Goal: Task Accomplishment & Management: Complete application form

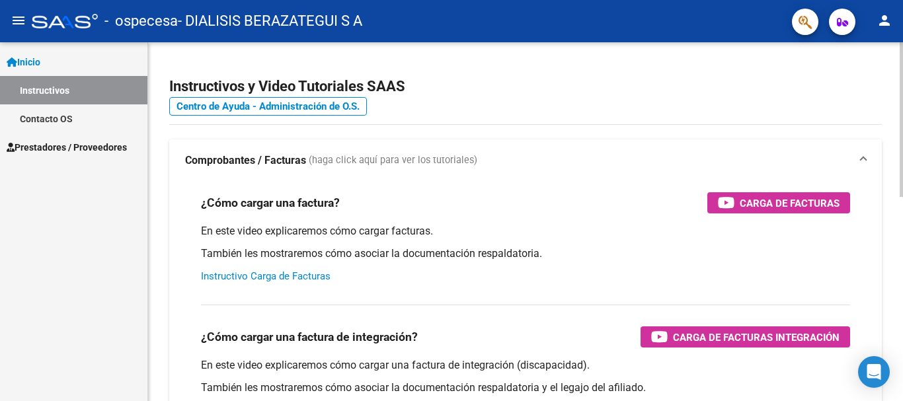
click at [300, 275] on link "Instructivo Carga de Facturas" at bounding box center [266, 276] width 130 height 12
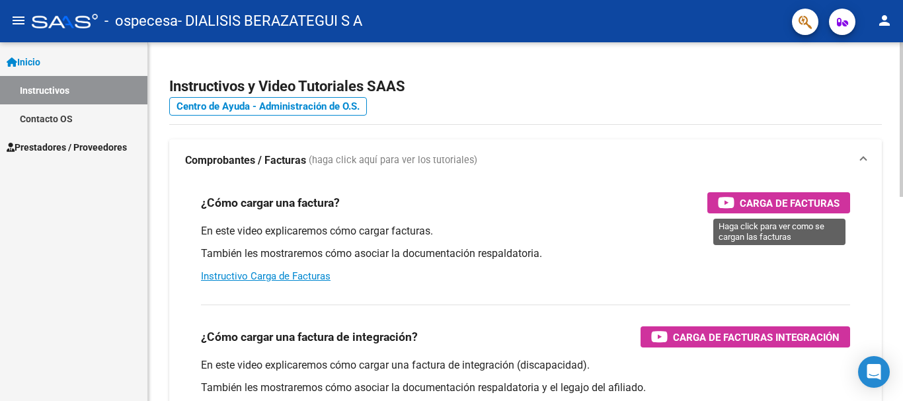
click at [760, 203] on span "Carga de Facturas" at bounding box center [790, 203] width 100 height 17
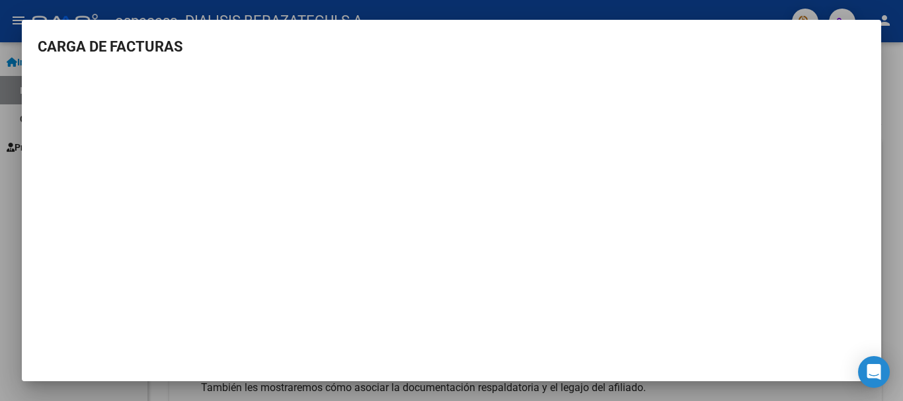
click at [432, 43] on h3 "CARGA DE FACTURAS" at bounding box center [452, 47] width 828 height 22
click at [431, 11] on div at bounding box center [451, 200] width 903 height 401
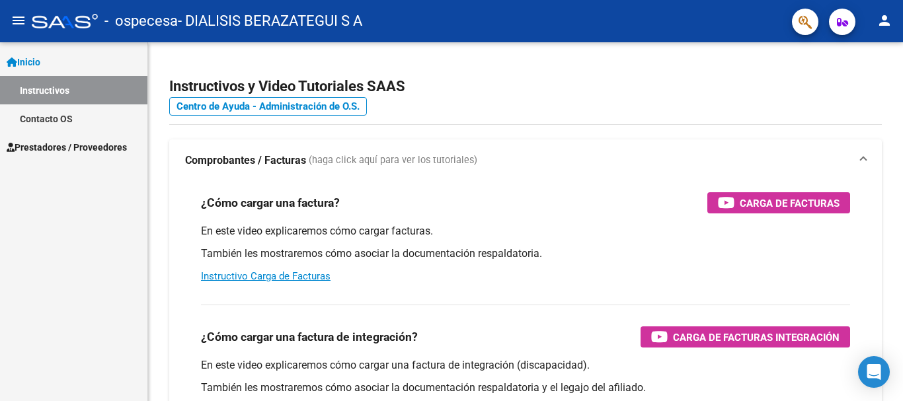
click at [33, 63] on span "Inicio" at bounding box center [24, 62] width 34 height 15
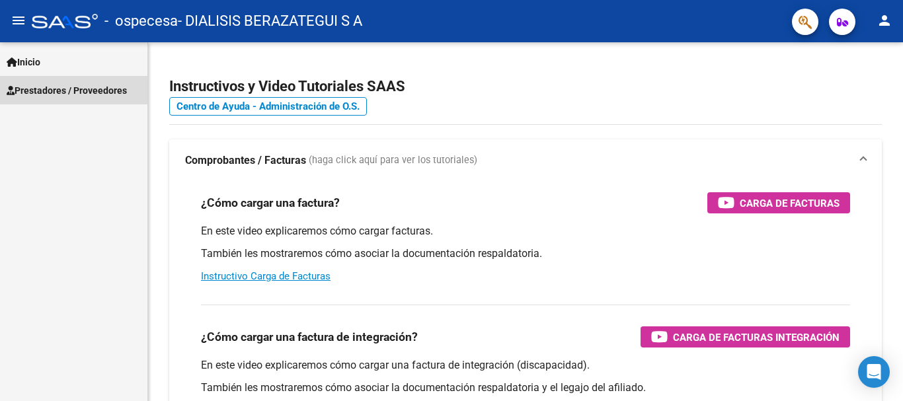
click at [38, 89] on span "Prestadores / Proveedores" at bounding box center [67, 90] width 120 height 15
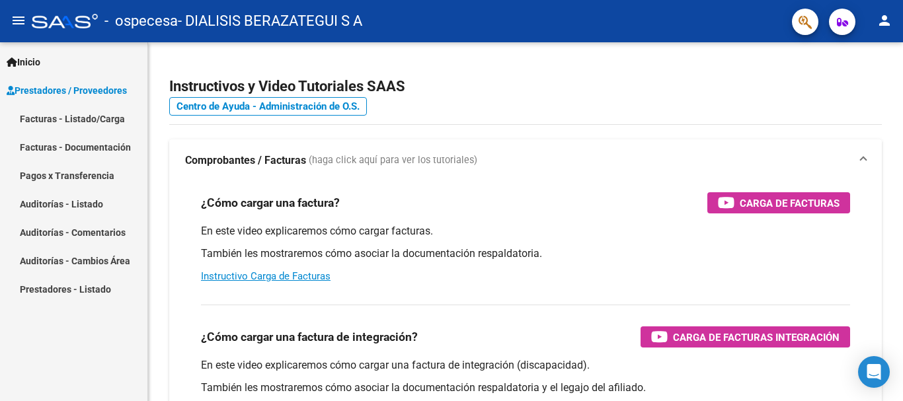
click at [72, 124] on link "Facturas - Listado/Carga" at bounding box center [73, 118] width 147 height 28
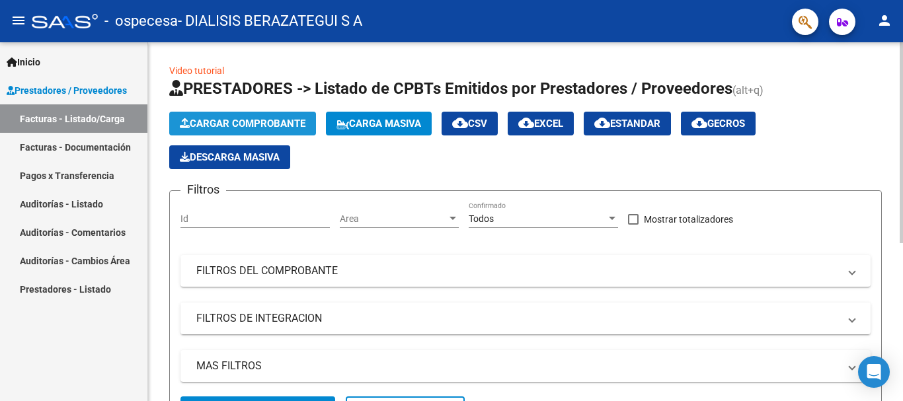
click at [260, 121] on span "Cargar Comprobante" at bounding box center [243, 124] width 126 height 12
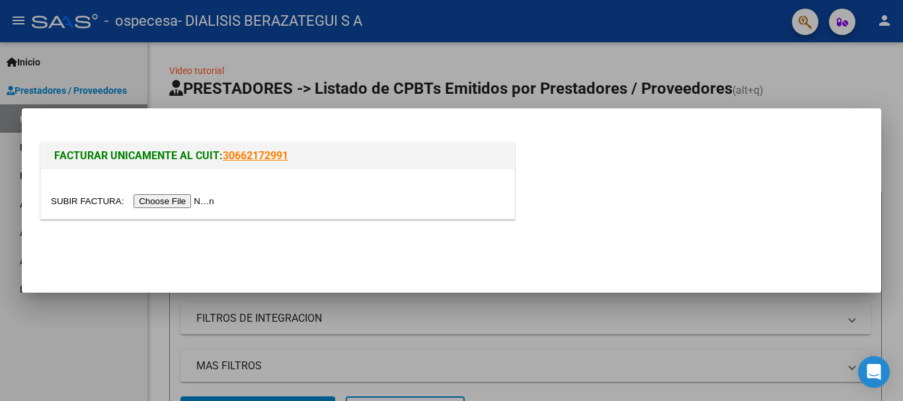
click at [202, 202] on input "file" at bounding box center [134, 201] width 167 height 14
click at [177, 203] on input "file" at bounding box center [134, 201] width 167 height 14
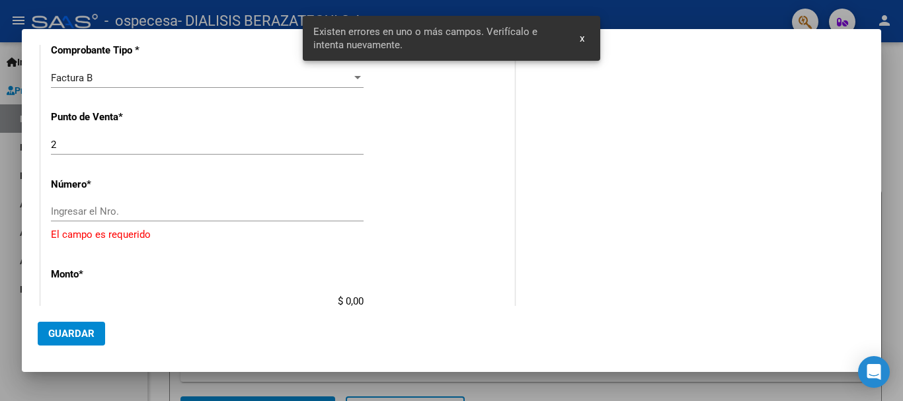
scroll to position [337, 0]
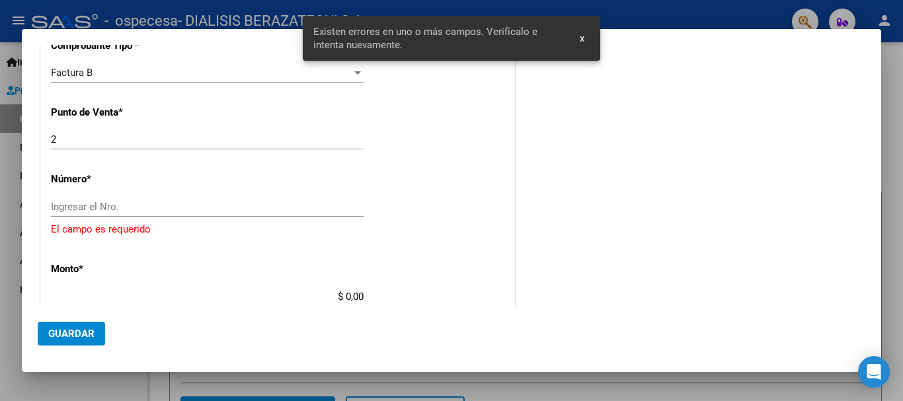
click at [287, 212] on input "Ingresar el Nro." at bounding box center [207, 207] width 313 height 12
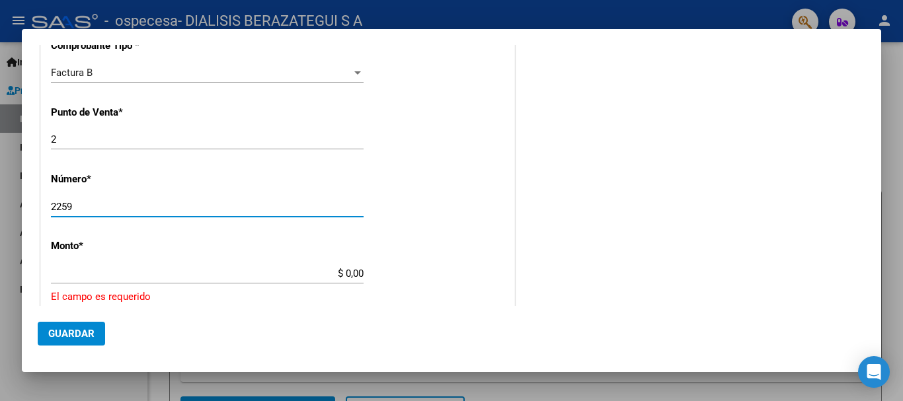
type input "2259"
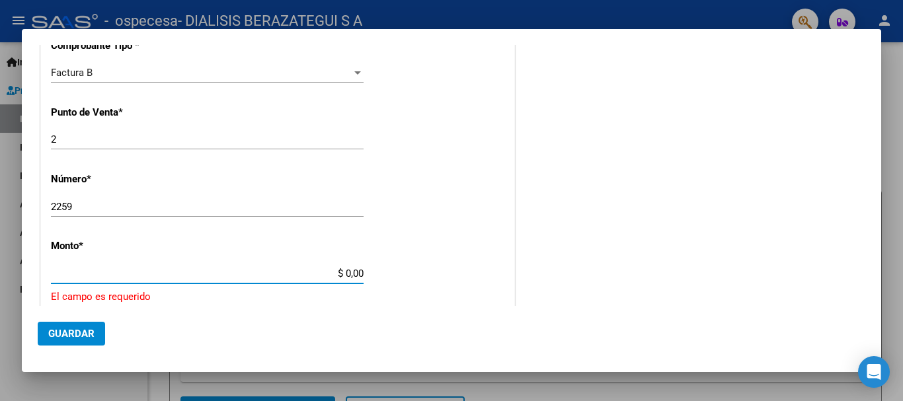
click at [349, 274] on input "$ 0,00" at bounding box center [207, 274] width 313 height 12
type input "$ 3.094.650,00"
type input "[DATE]"
type input "75402194702189"
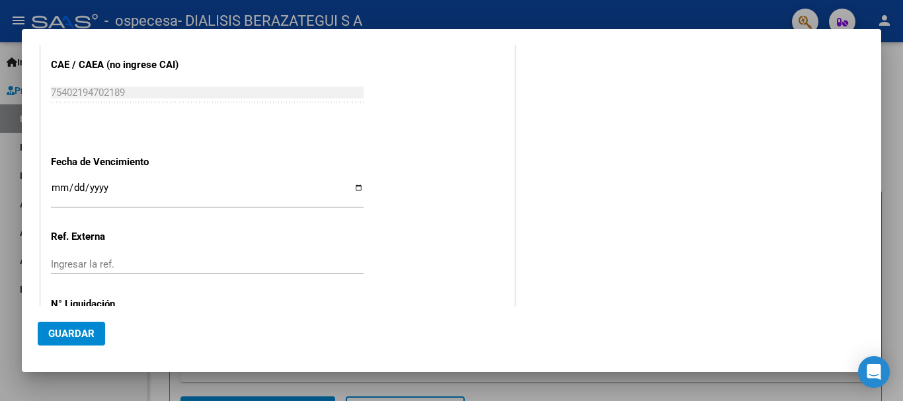
scroll to position [661, 0]
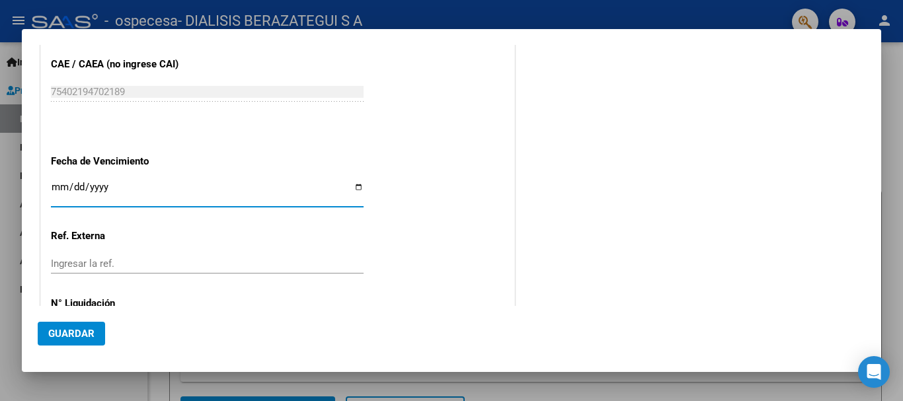
click at [61, 189] on input "Ingresar la fecha" at bounding box center [207, 192] width 313 height 21
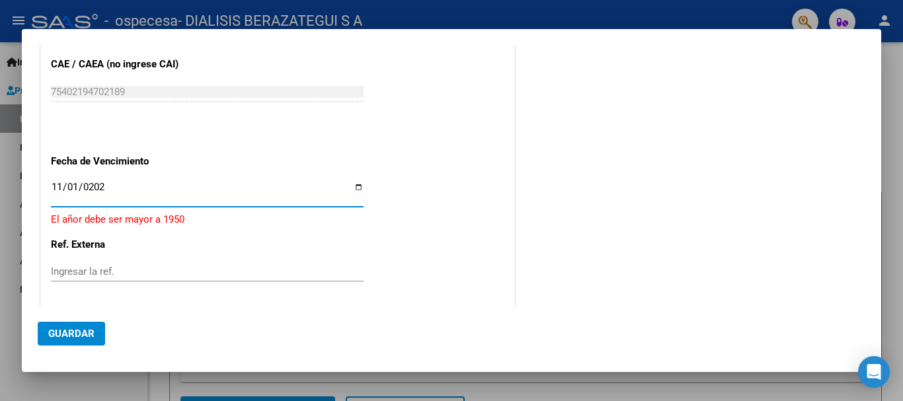
type input "[DATE]"
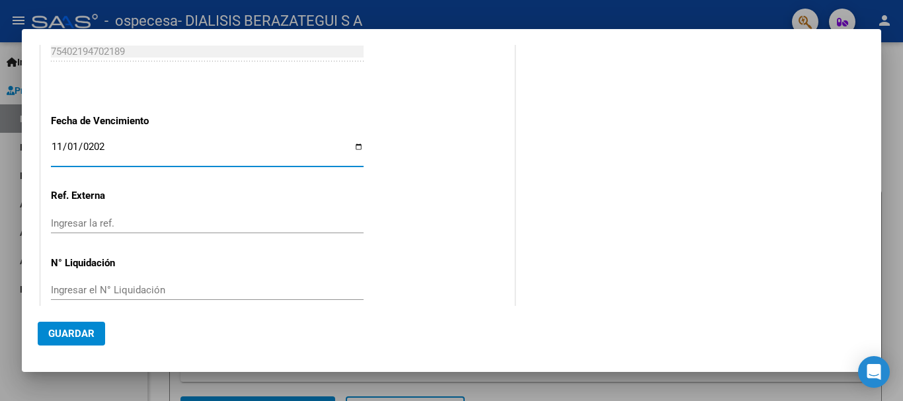
scroll to position [721, 0]
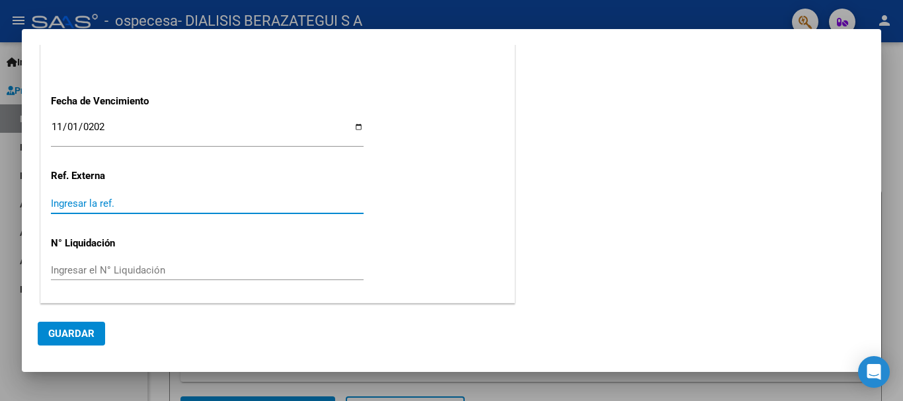
click at [176, 198] on input "Ingresar la ref." at bounding box center [207, 204] width 313 height 12
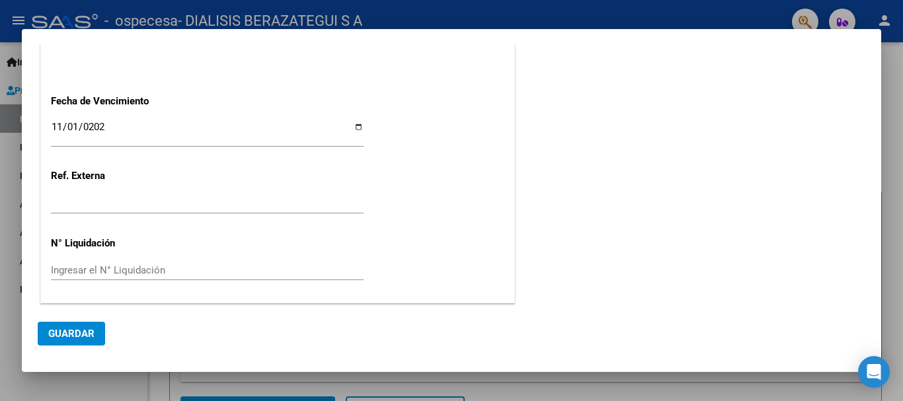
drag, startPoint x: 77, startPoint y: 210, endPoint x: 51, endPoint y: 207, distance: 26.6
click at [51, 207] on div "Ingresar la ref." at bounding box center [207, 204] width 313 height 20
click at [79, 337] on span "Guardar" at bounding box center [71, 334] width 46 height 12
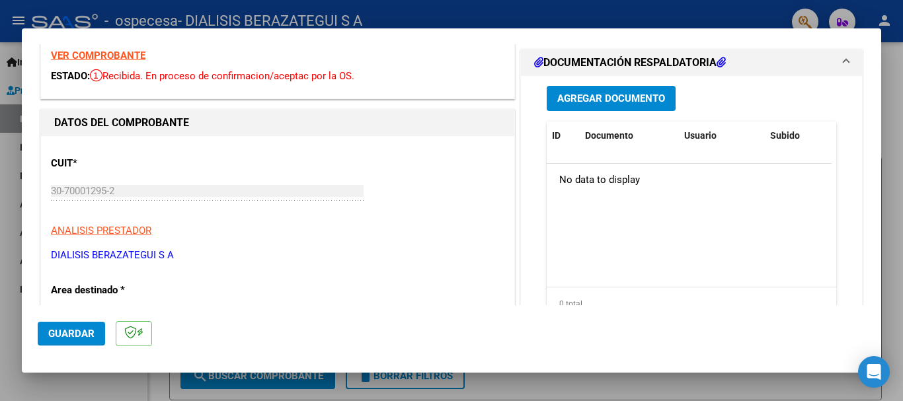
scroll to position [0, 0]
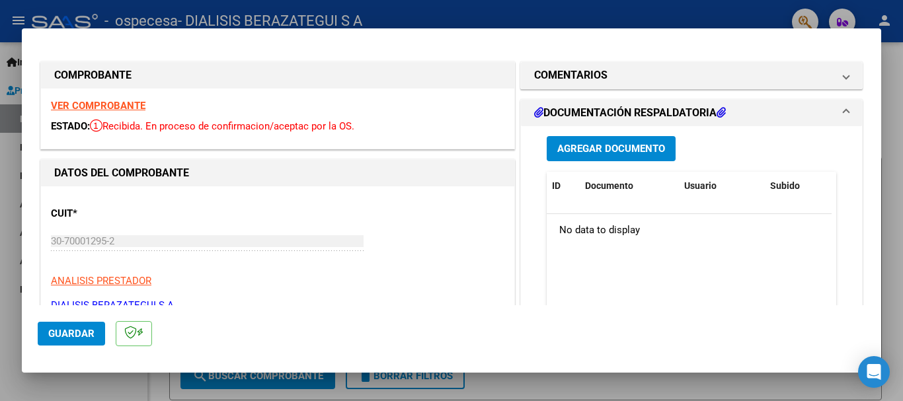
click at [73, 331] on span "Guardar" at bounding box center [71, 334] width 46 height 12
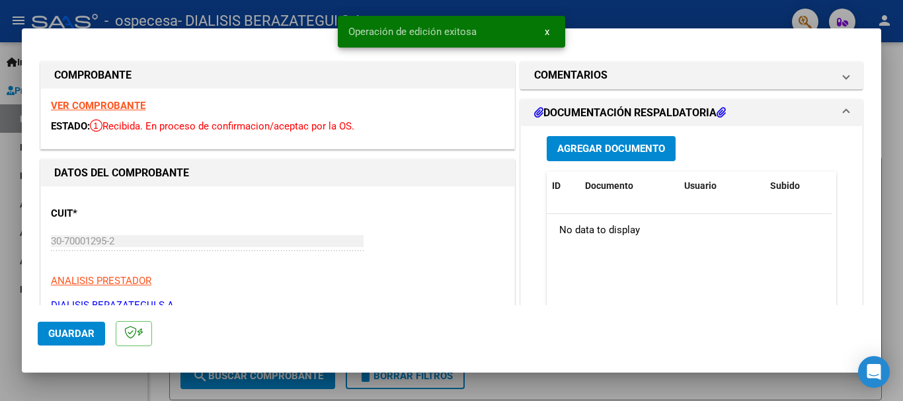
click at [545, 28] on span "x" at bounding box center [547, 32] width 5 height 12
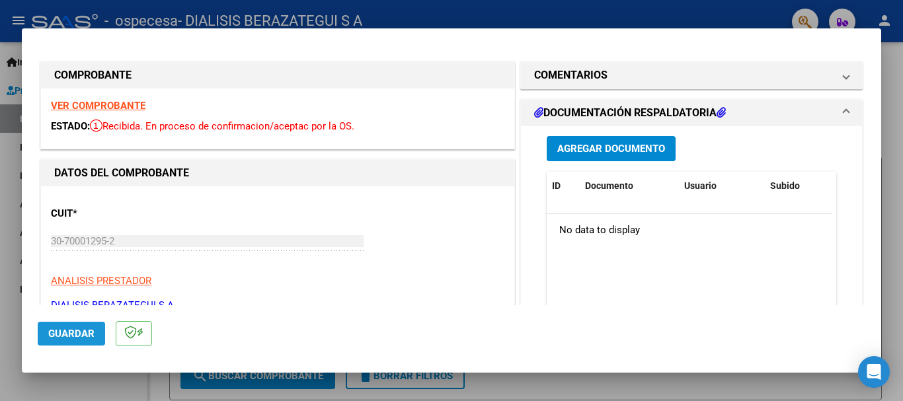
click at [79, 339] on span "Guardar" at bounding box center [71, 334] width 46 height 12
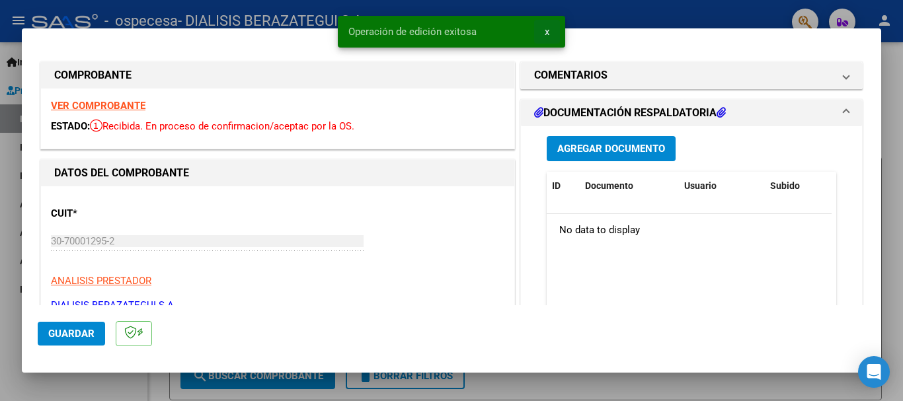
click at [547, 33] on span "x" at bounding box center [547, 32] width 5 height 12
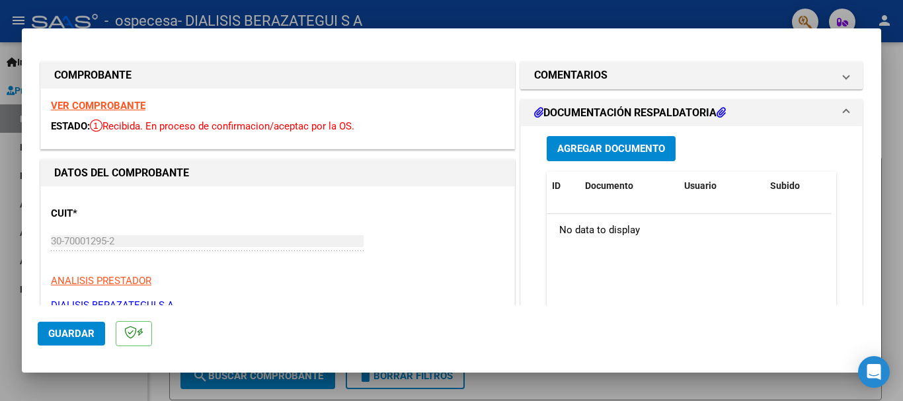
click at [561, 19] on div at bounding box center [451, 200] width 903 height 401
type input "$ 0,00"
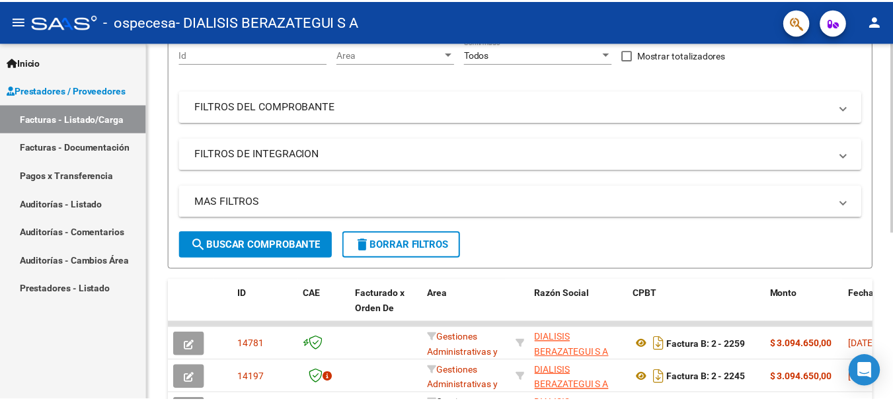
scroll to position [264, 0]
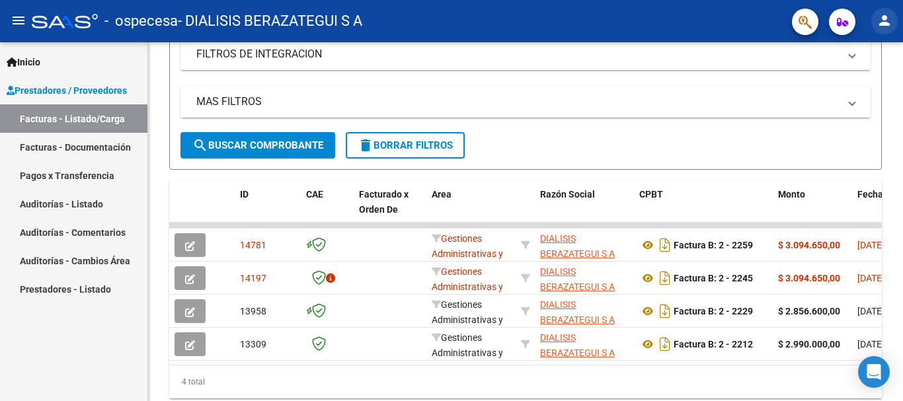
click at [893, 20] on button "person" at bounding box center [884, 21] width 26 height 26
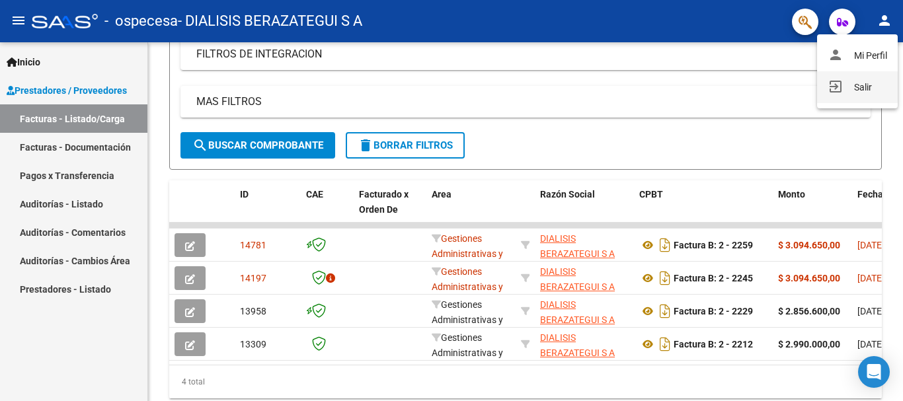
click at [863, 91] on button "exit_to_app Salir" at bounding box center [857, 87] width 81 height 32
